Goal: Download file/media

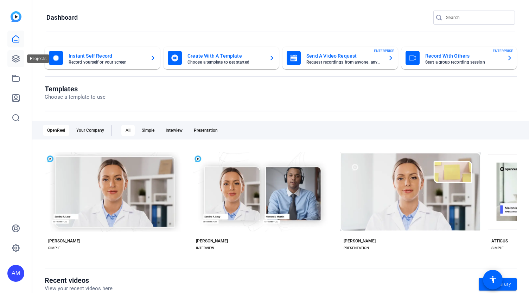
click at [18, 59] on icon at bounding box center [15, 58] width 7 height 7
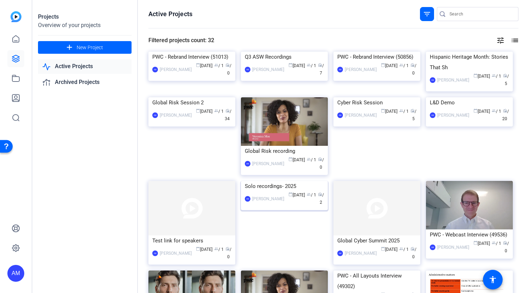
click at [299, 181] on img at bounding box center [284, 181] width 87 height 0
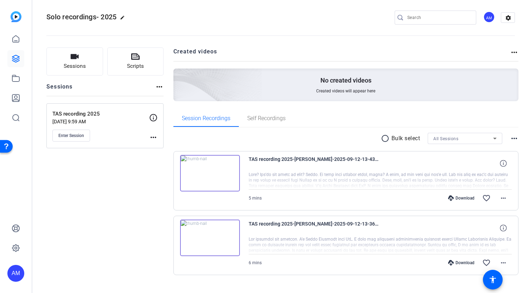
scroll to position [3, 0]
click at [458, 196] on div "Download" at bounding box center [460, 199] width 33 height 6
click at [500, 201] on mat-icon "more_horiz" at bounding box center [503, 199] width 8 height 8
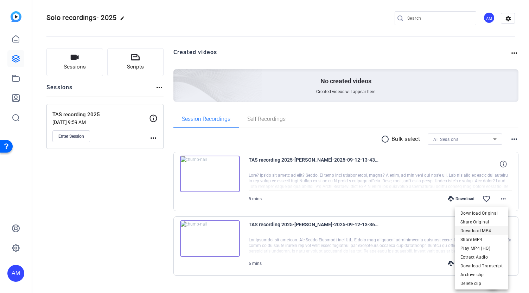
click at [487, 231] on span "Download MP4" at bounding box center [481, 231] width 42 height 8
